Goal: Task Accomplishment & Management: Manage account settings

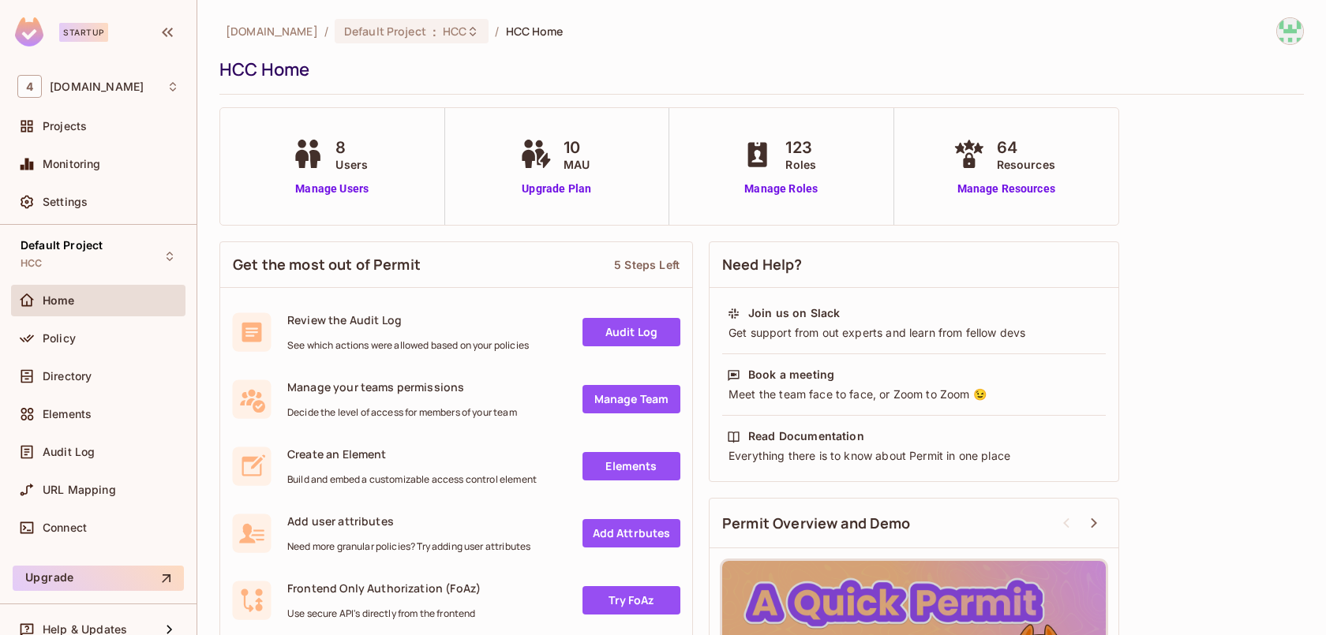
click at [333, 179] on div "8 Users Manage Users" at bounding box center [332, 167] width 88 height 62
click at [331, 200] on div "8 Users Manage Users" at bounding box center [332, 166] width 225 height 117
click at [332, 188] on link "Manage Users" at bounding box center [332, 189] width 88 height 17
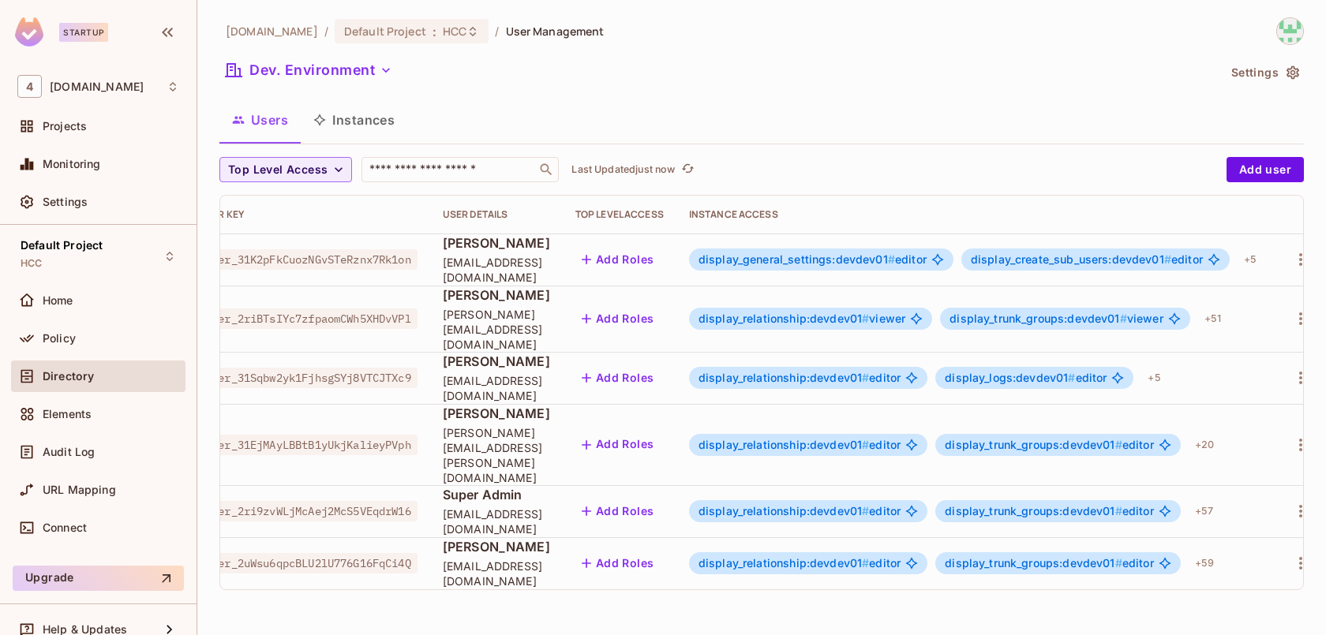
scroll to position [0, 105]
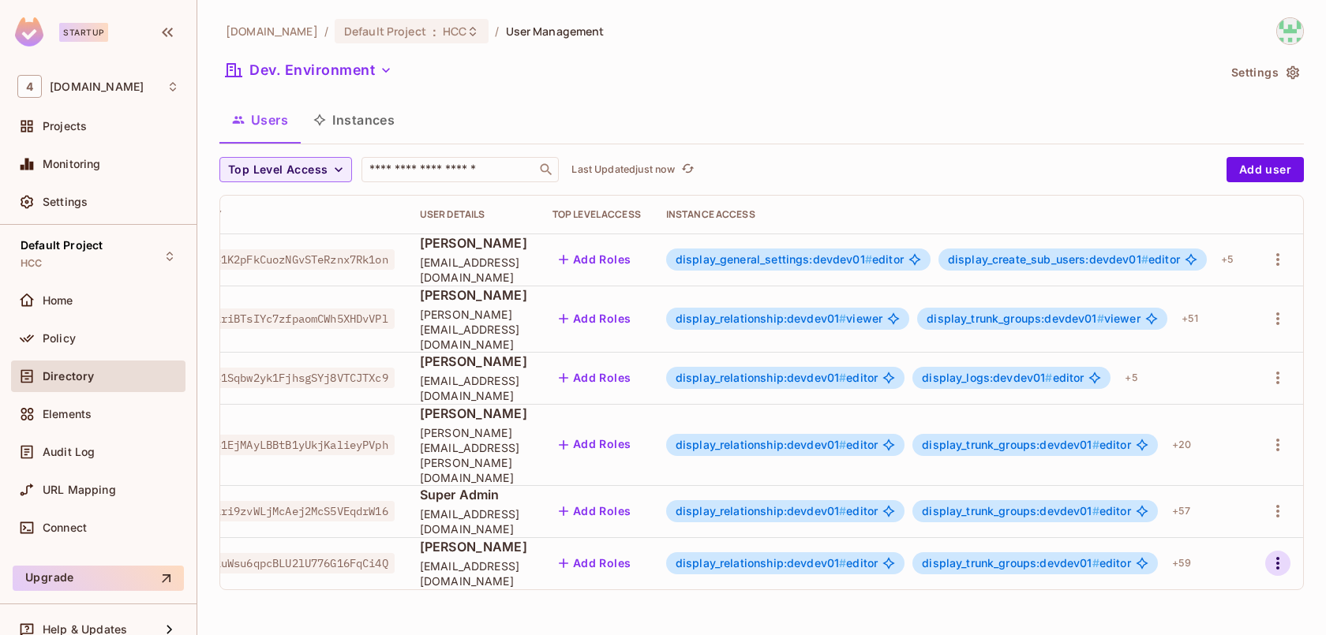
click at [1281, 554] on icon "button" at bounding box center [1278, 563] width 19 height 19
click at [1239, 536] on li "Edit" at bounding box center [1210, 529] width 140 height 35
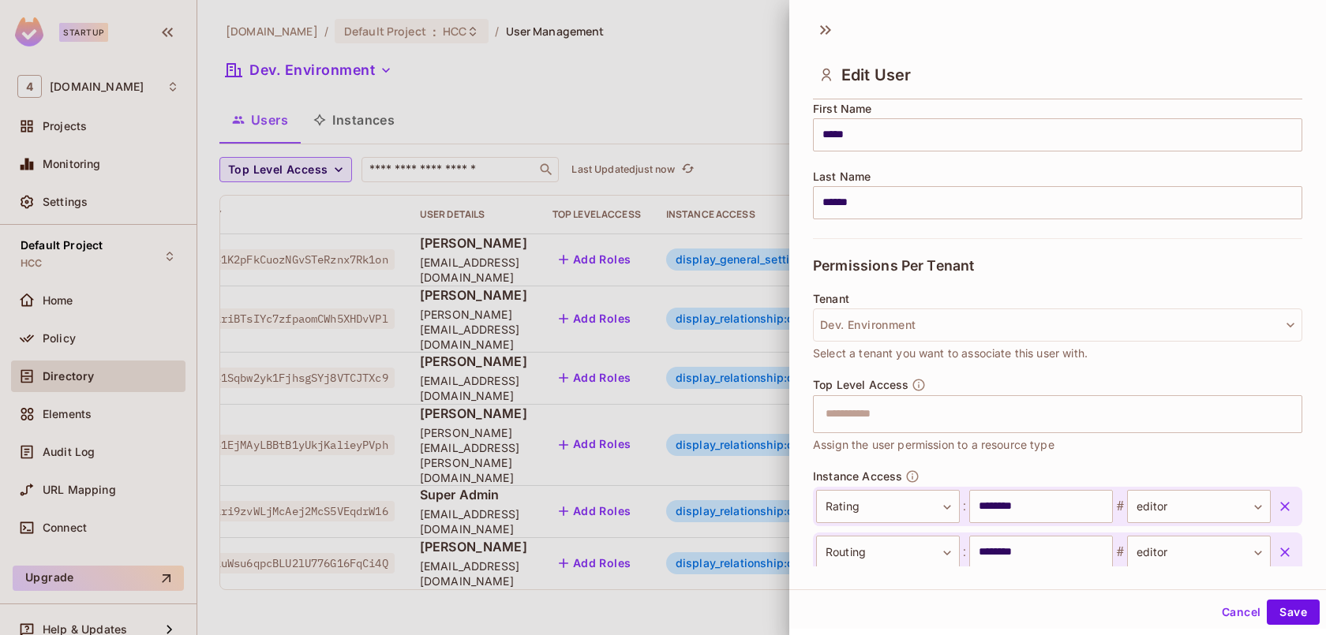
scroll to position [66, 0]
